Goal: Information Seeking & Learning: Find specific fact

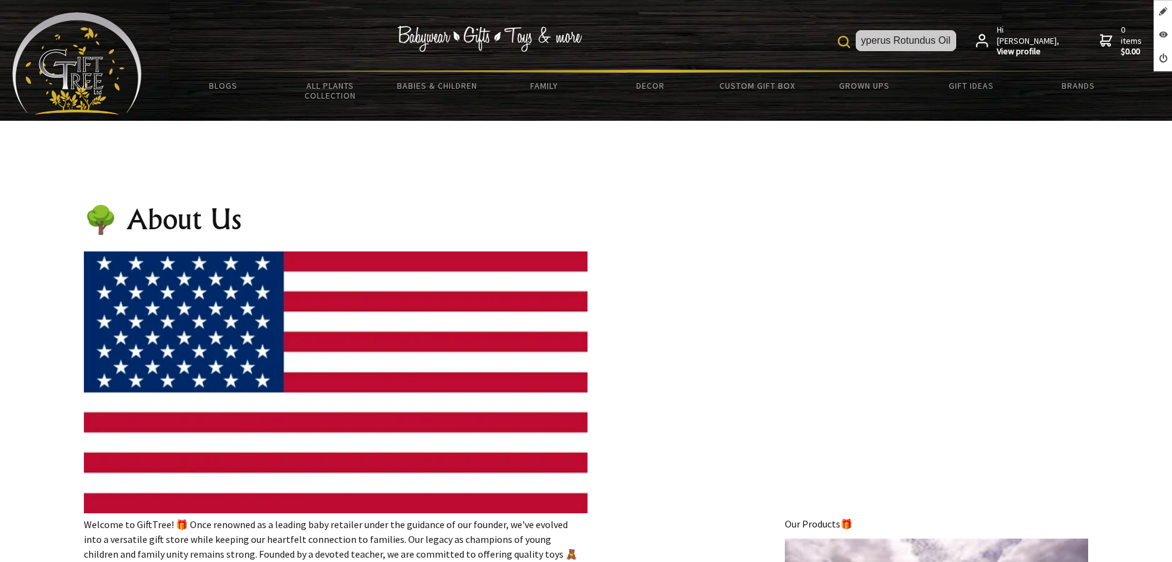
scroll to position [0, 6]
type input "Cyperus Rotundus Oil"
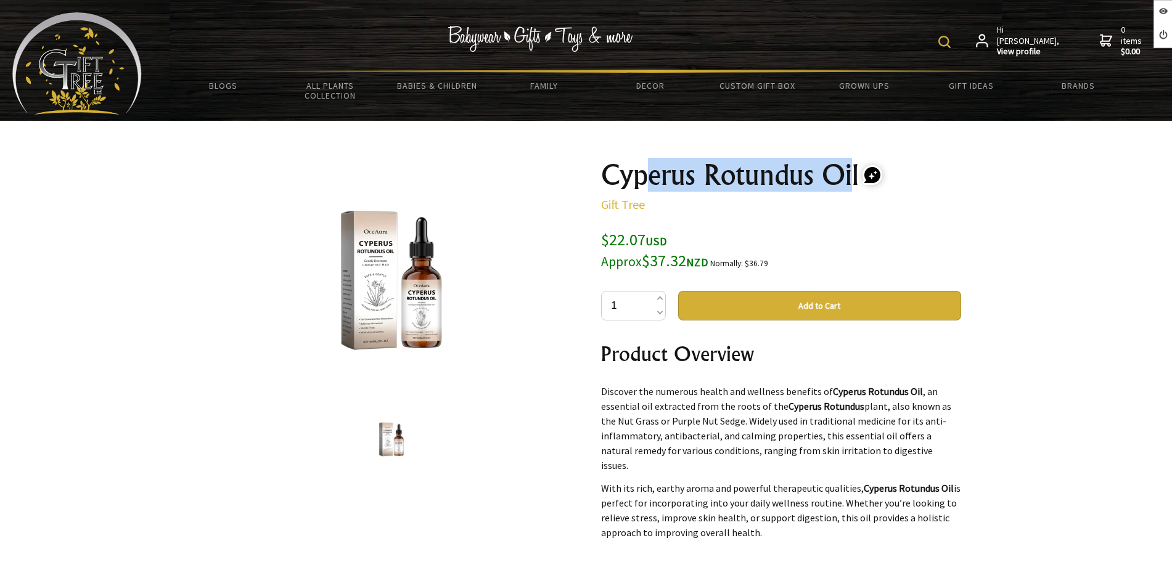
drag, startPoint x: 853, startPoint y: 176, endPoint x: 651, endPoint y: 173, distance: 202.2
click at [651, 173] on h1 "Cyperus Rotundus Oil" at bounding box center [781, 175] width 360 height 30
drag, startPoint x: 608, startPoint y: 177, endPoint x: 856, endPoint y: 160, distance: 248.4
click at [856, 160] on h1 "Cyperus Rotundus Oil" at bounding box center [781, 175] width 360 height 30
copy h1 "Cyperus Rotundus Oil"
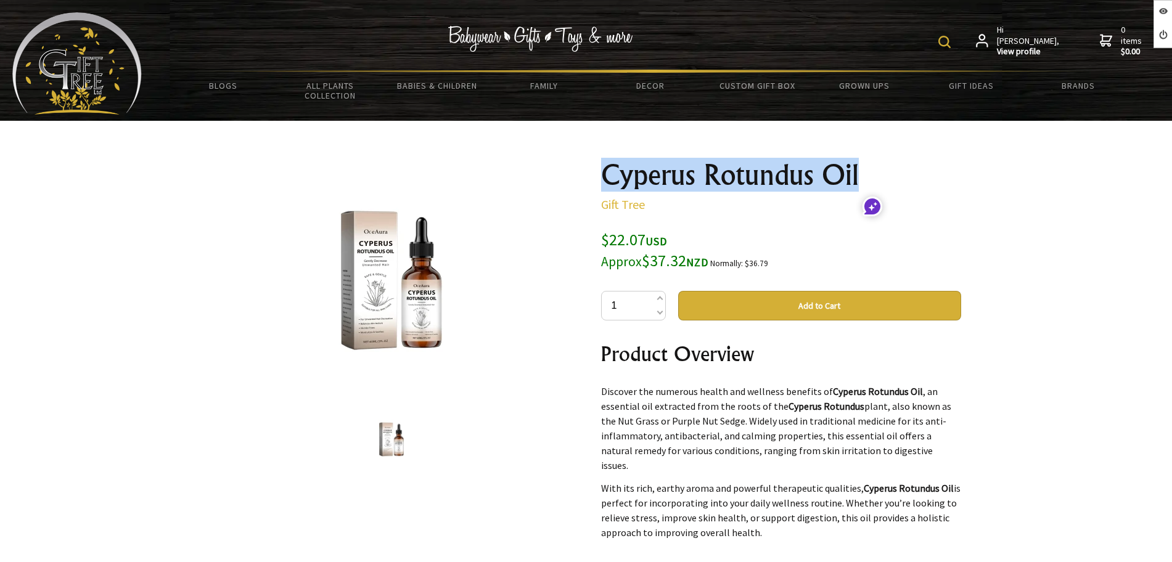
drag, startPoint x: 815, startPoint y: 161, endPoint x: 802, endPoint y: 161, distance: 13.0
click at [815, 161] on h1 "Cyperus Rotundus Oil" at bounding box center [781, 175] width 360 height 30
drag, startPoint x: 600, startPoint y: 166, endPoint x: 857, endPoint y: 164, distance: 257.0
click at [857, 164] on div "Cyperus Rotundus Oil Gift Tree $22.07 USD Approx $37.32 NZD Normally: $36.79 al…" at bounding box center [781, 479] width 380 height 659
copy h1 "Cyperus Rotundus Oil"
